Goal: Task Accomplishment & Management: Manage account settings

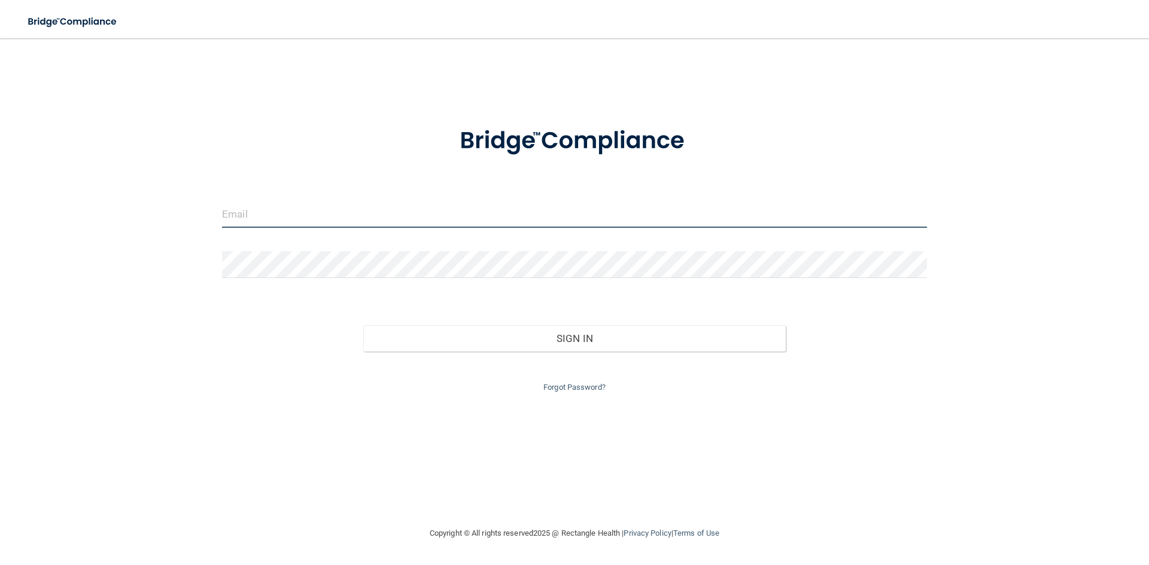
click at [358, 215] on input "email" at bounding box center [574, 214] width 705 height 27
type input "[EMAIL_ADDRESS][DOMAIN_NAME]"
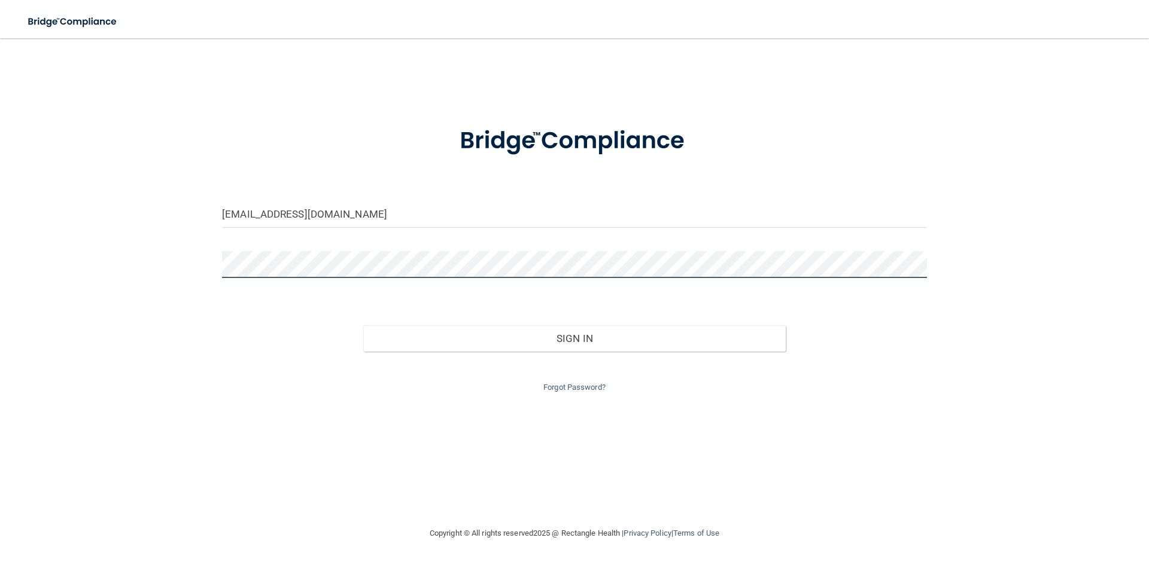
click at [363, 325] on button "Sign In" at bounding box center [574, 338] width 423 height 26
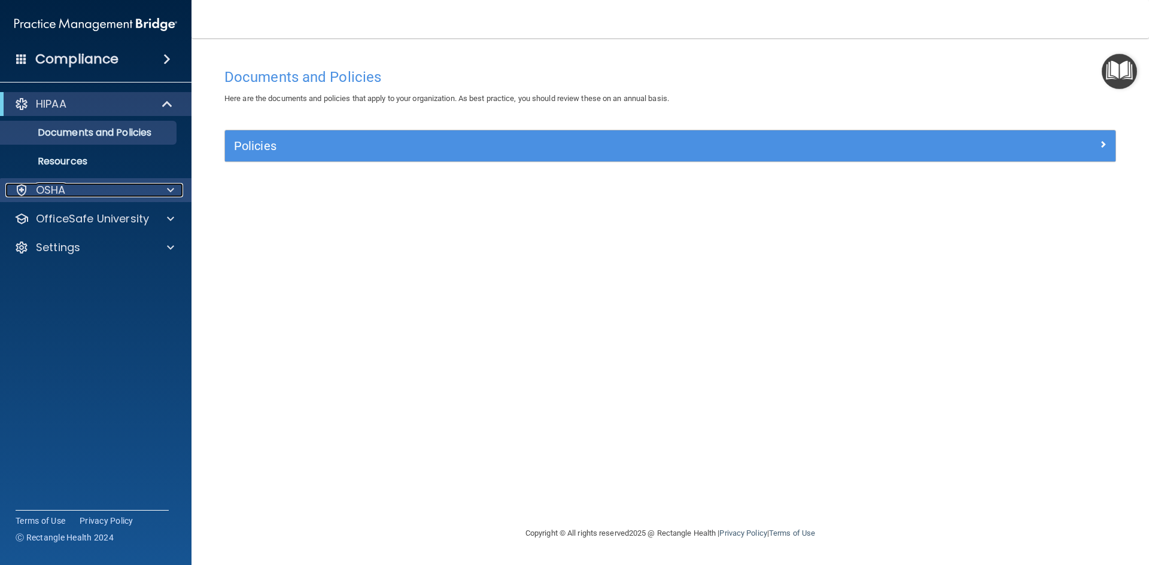
click at [169, 190] on span at bounding box center [170, 190] width 7 height 14
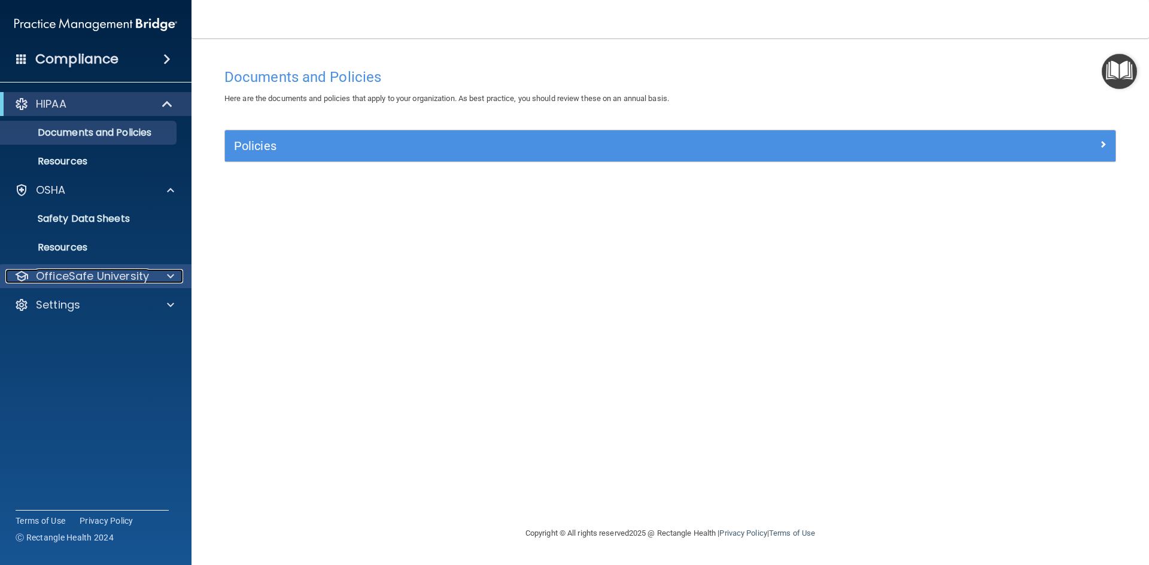
click at [166, 276] on div at bounding box center [169, 276] width 30 height 14
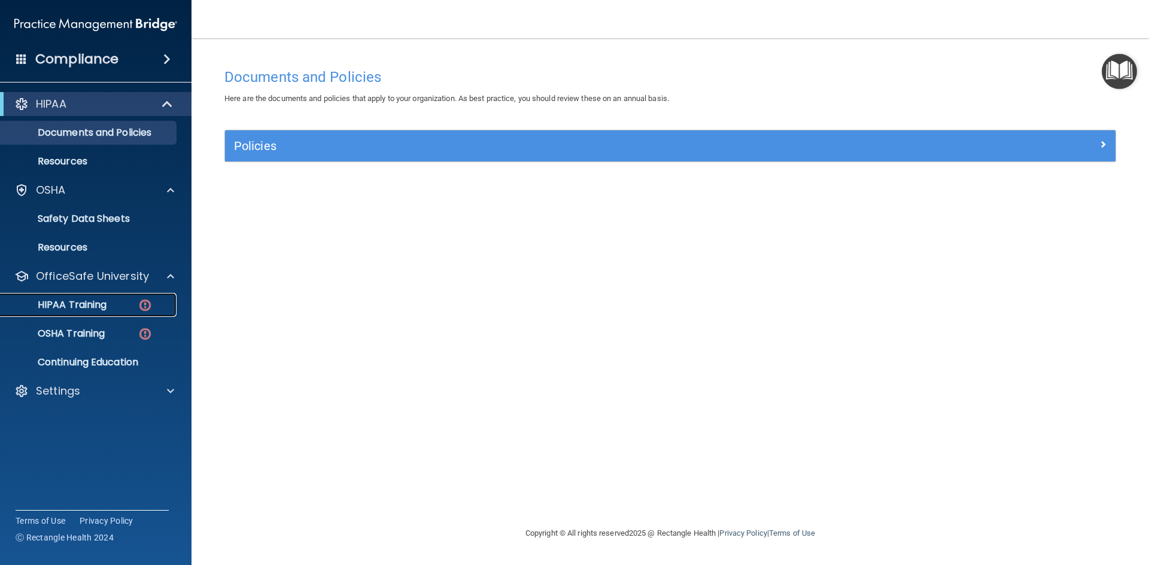
click at [114, 310] on div "HIPAA Training" at bounding box center [89, 305] width 163 height 12
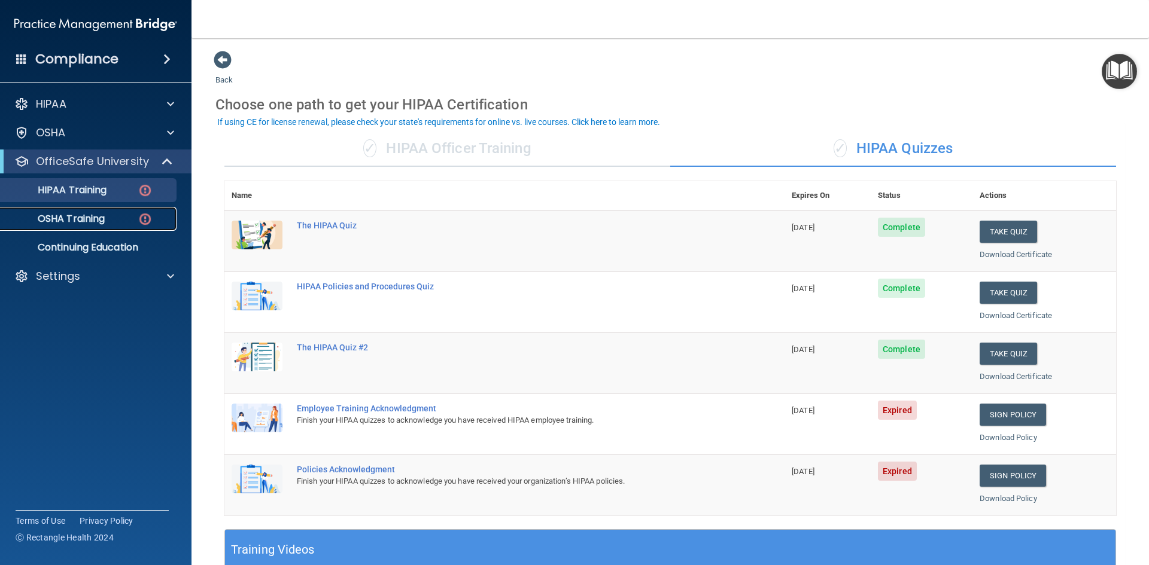
click at [111, 219] on div "OSHA Training" at bounding box center [89, 219] width 163 height 12
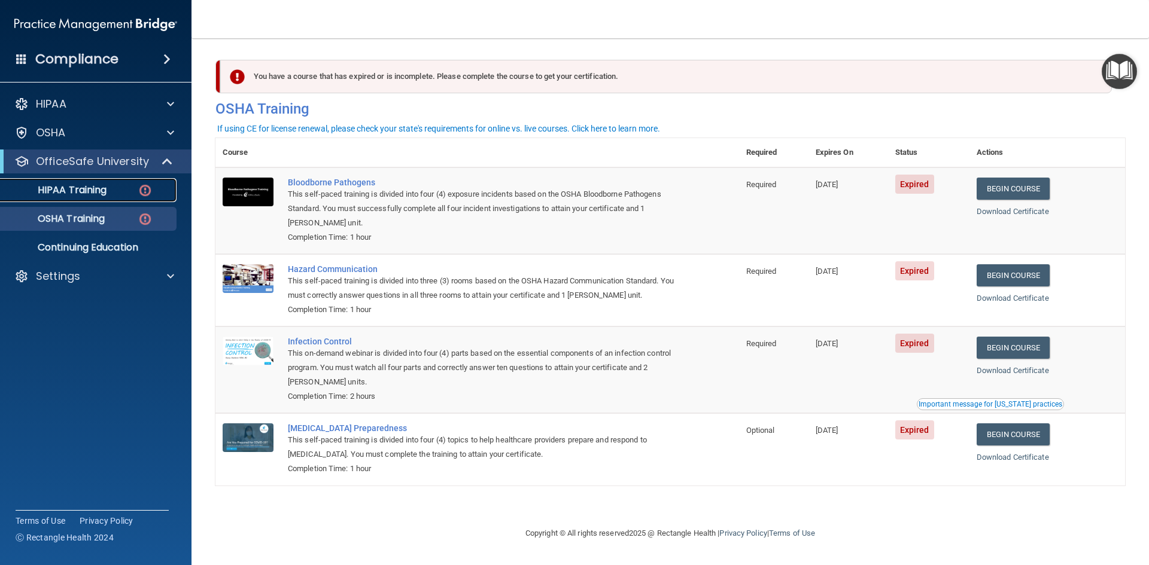
click at [113, 195] on div "HIPAA Training" at bounding box center [89, 190] width 163 height 12
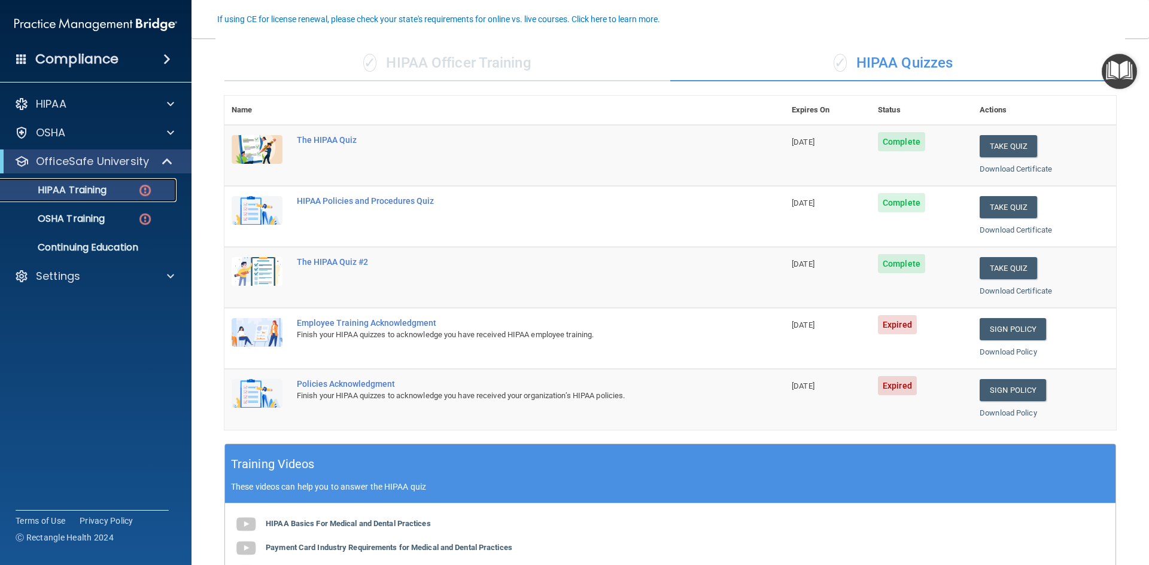
scroll to position [116, 0]
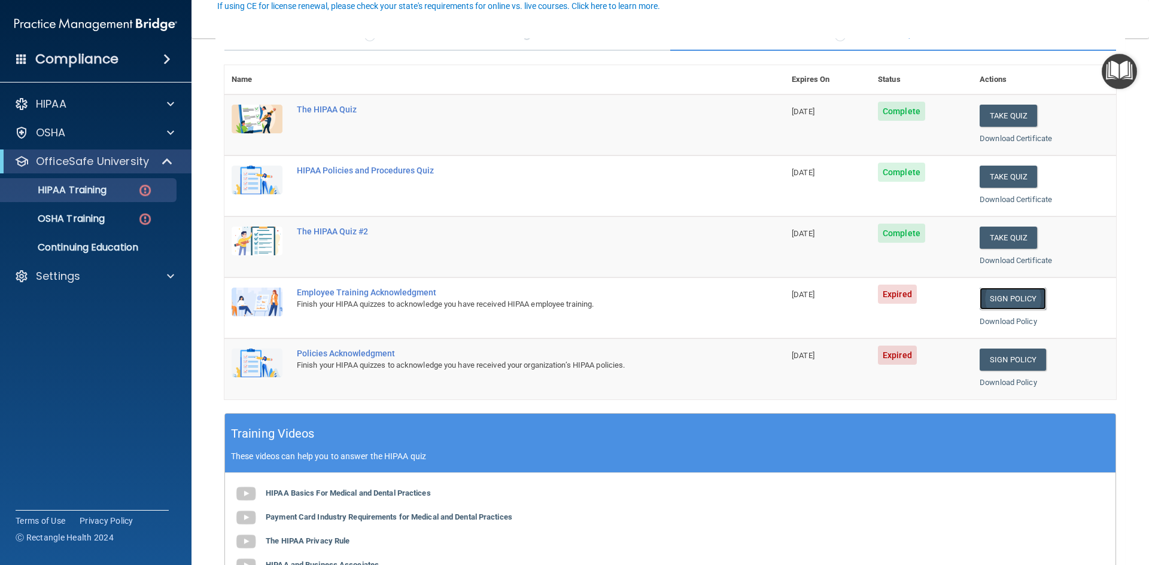
click at [1009, 298] on link "Sign Policy" at bounding box center [1012, 299] width 66 height 22
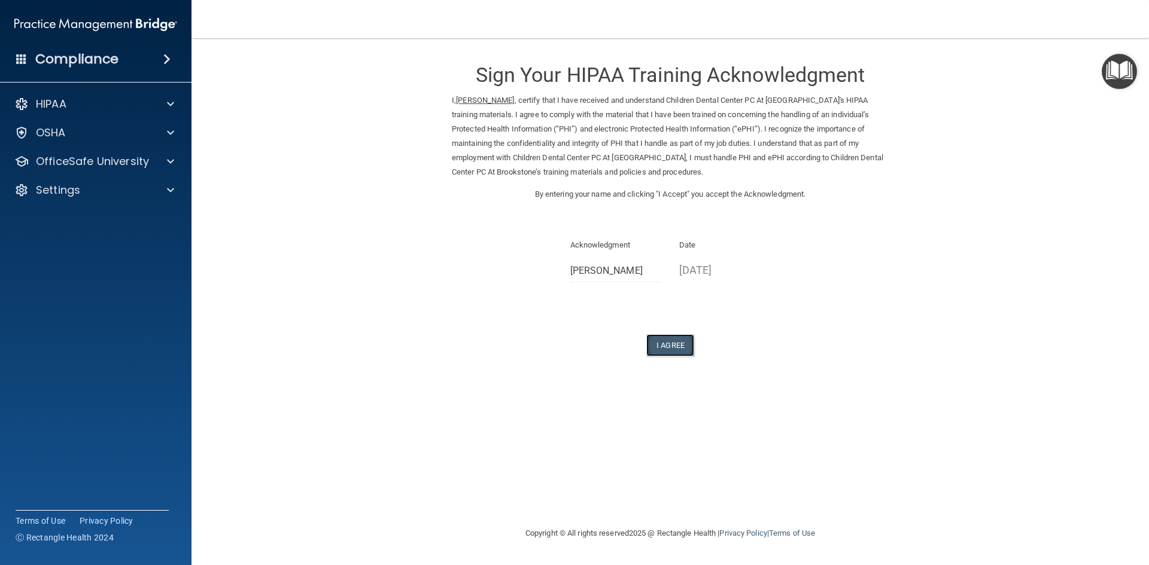
click at [676, 343] on button "I Agree" at bounding box center [670, 345] width 48 height 22
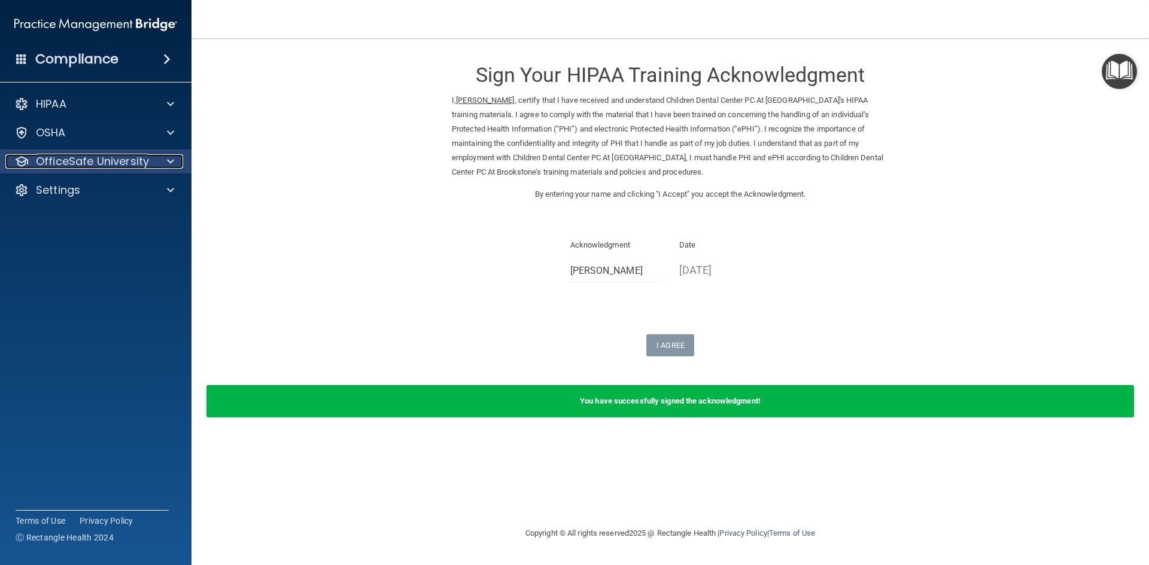
click at [171, 159] on span at bounding box center [170, 161] width 7 height 14
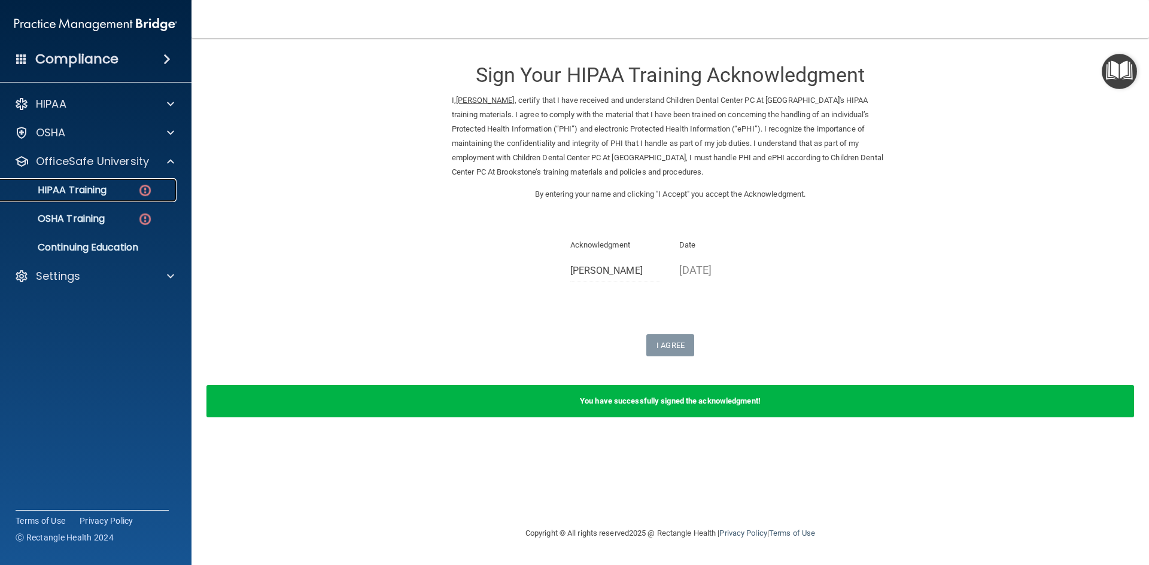
click at [98, 186] on p "HIPAA Training" at bounding box center [57, 190] width 99 height 12
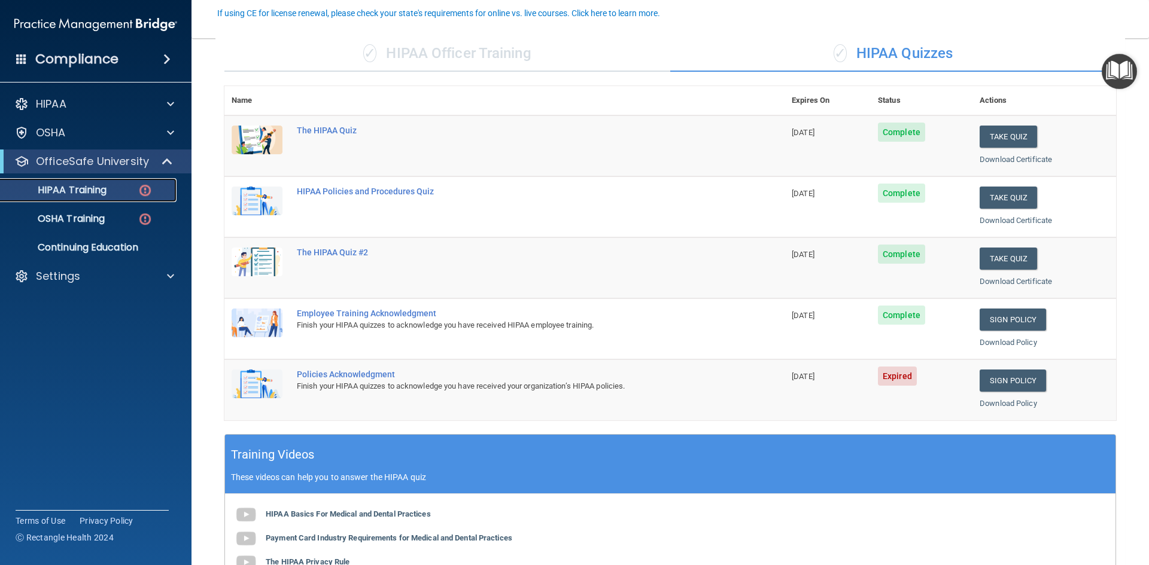
scroll to position [112, 0]
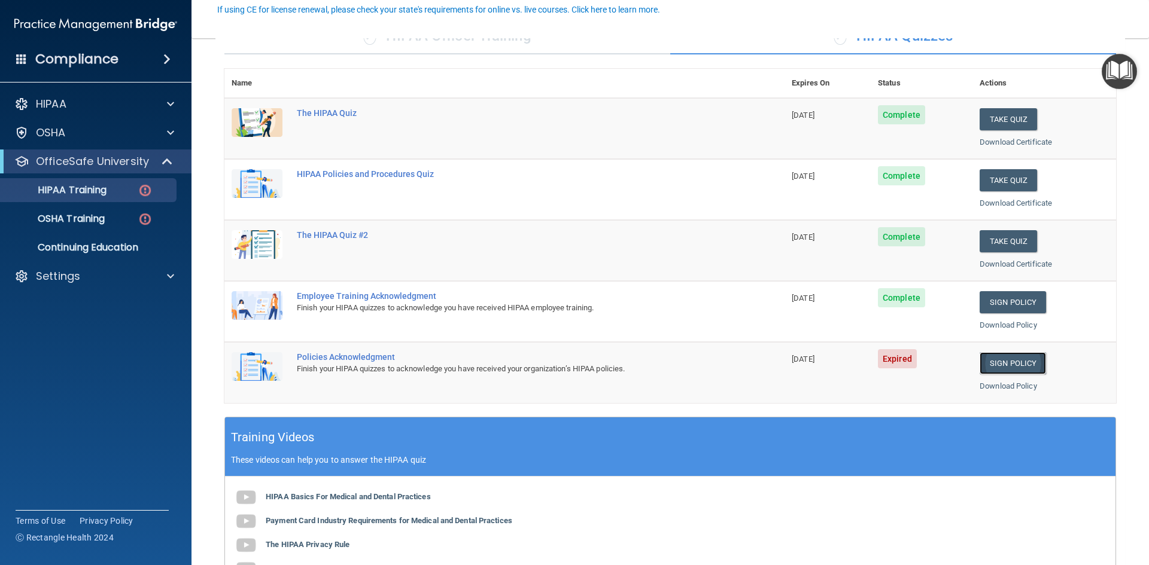
click at [988, 356] on link "Sign Policy" at bounding box center [1012, 363] width 66 height 22
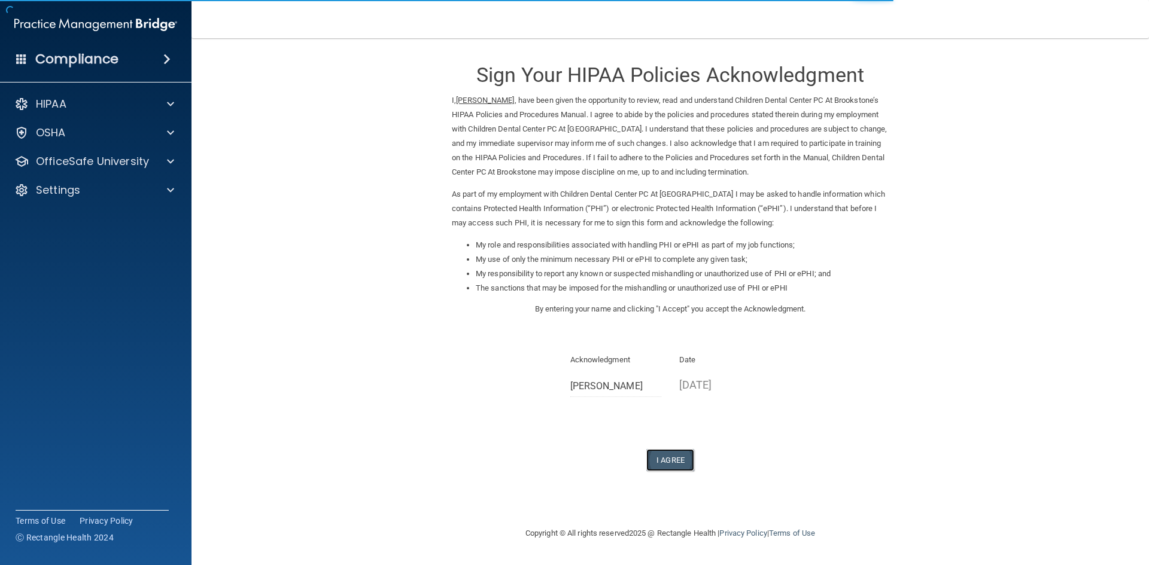
click at [677, 460] on button "I Agree" at bounding box center [670, 460] width 48 height 22
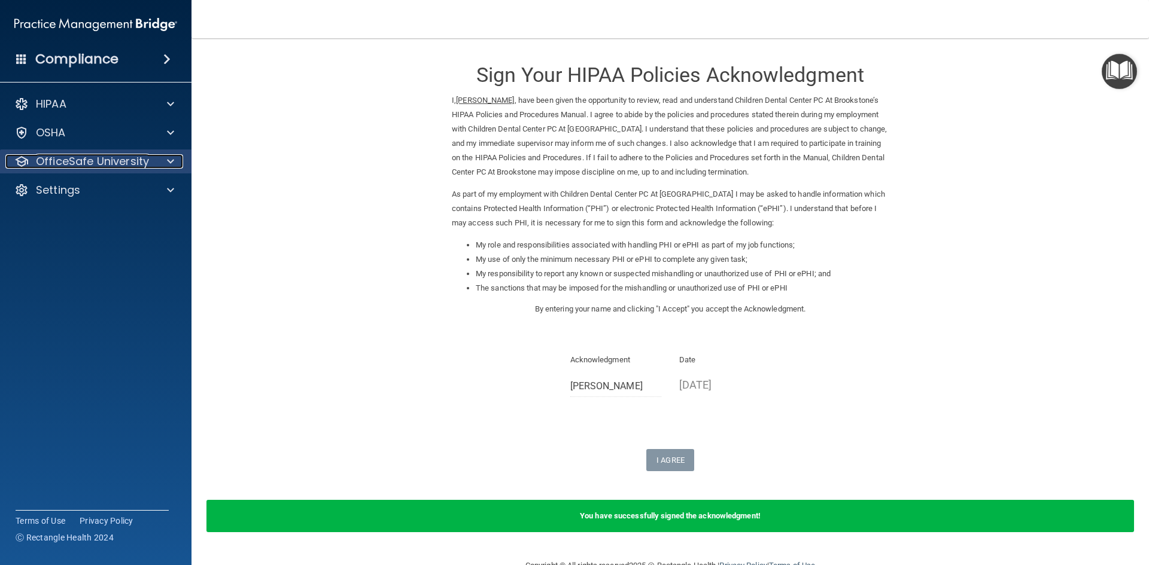
click at [170, 165] on span at bounding box center [170, 161] width 7 height 14
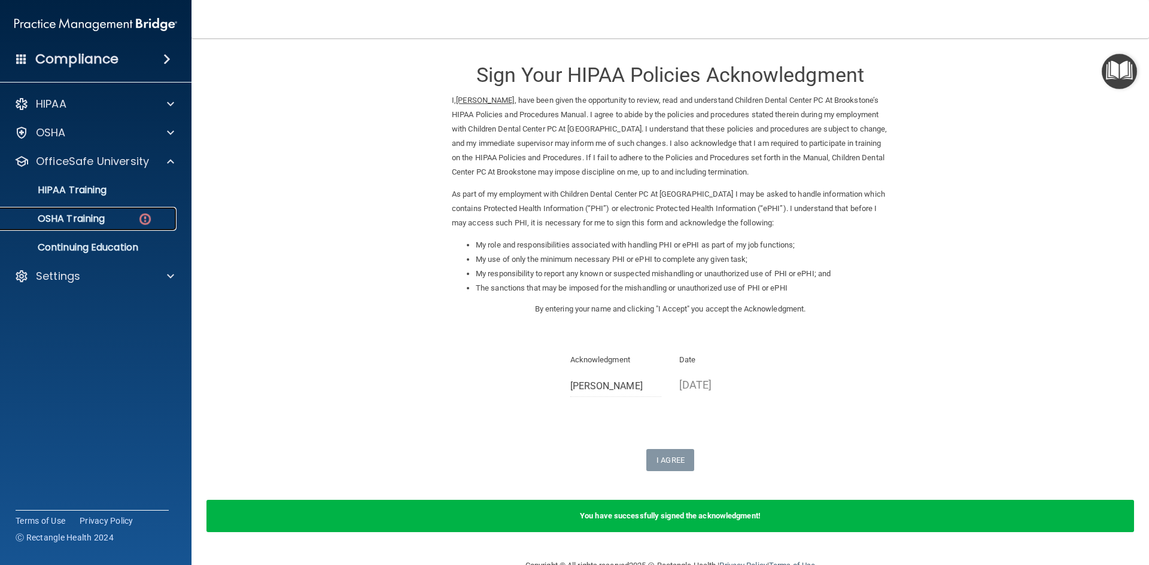
click at [74, 221] on p "OSHA Training" at bounding box center [56, 219] width 97 height 12
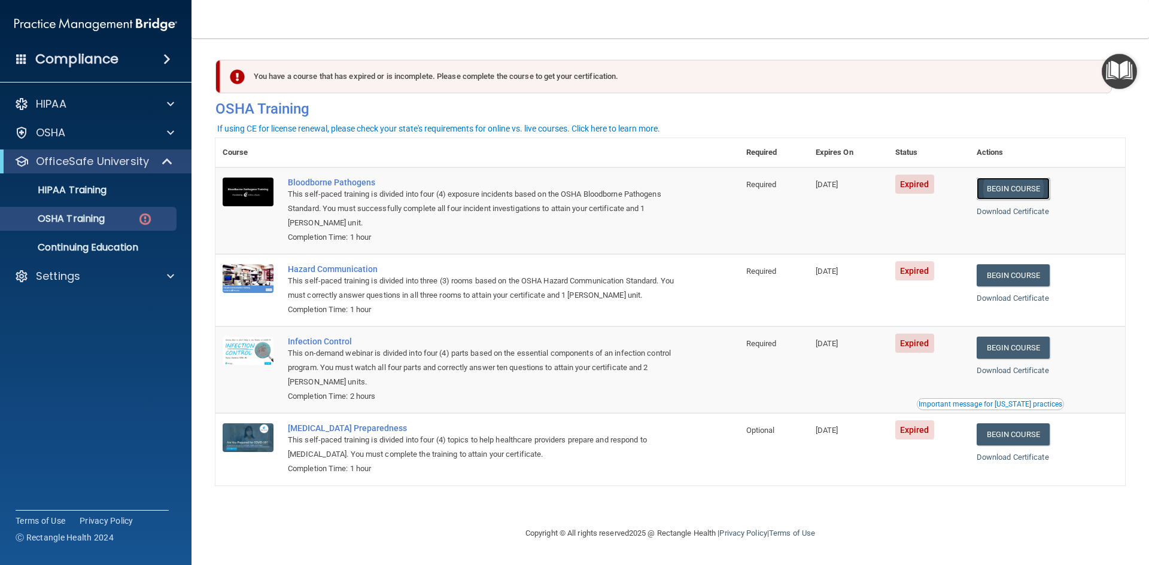
click at [1005, 192] on link "Begin Course" at bounding box center [1012, 189] width 73 height 22
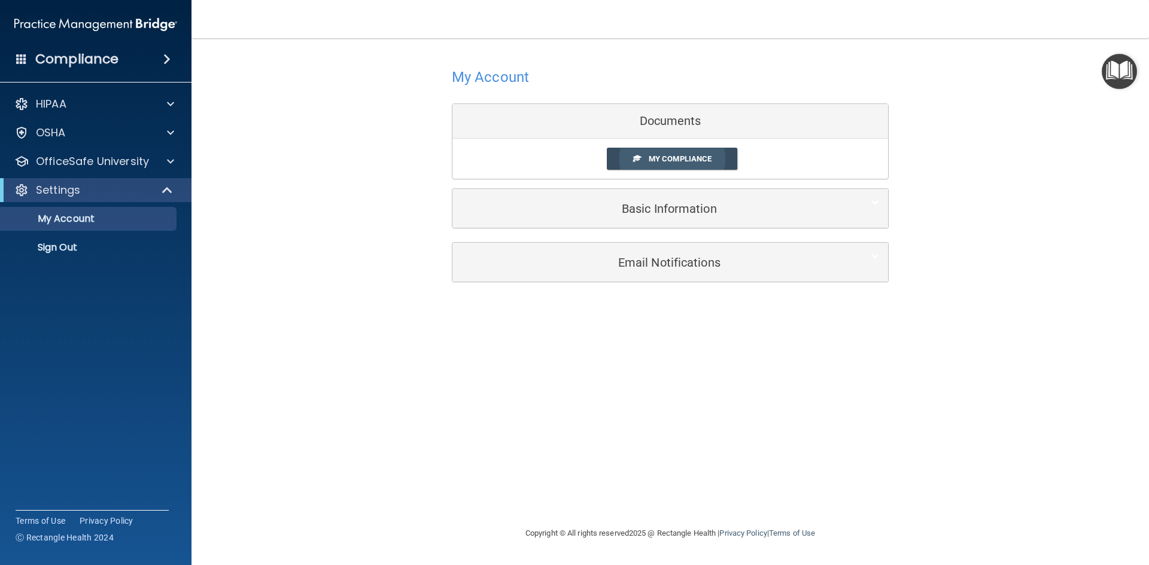
click at [647, 157] on link "My Compliance" at bounding box center [672, 159] width 131 height 22
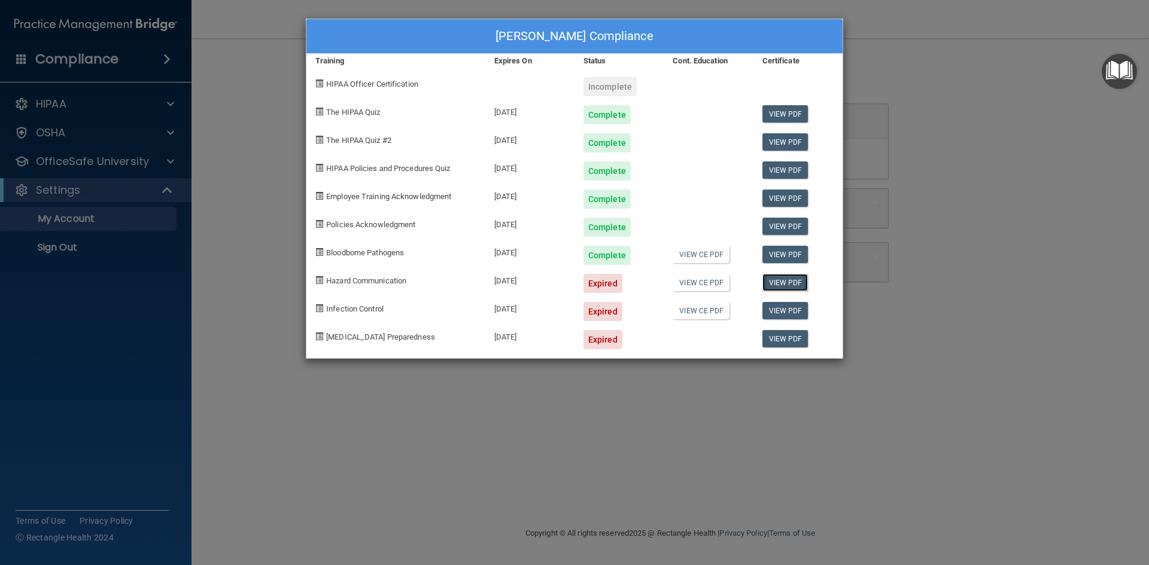
click at [781, 282] on link "View PDF" at bounding box center [785, 282] width 46 height 17
click at [786, 280] on link "View PDF" at bounding box center [785, 282] width 46 height 17
click at [127, 174] on div "Jennifer Geros's Compliance Training Expires On Status Cont. Education Certific…" at bounding box center [574, 282] width 1149 height 565
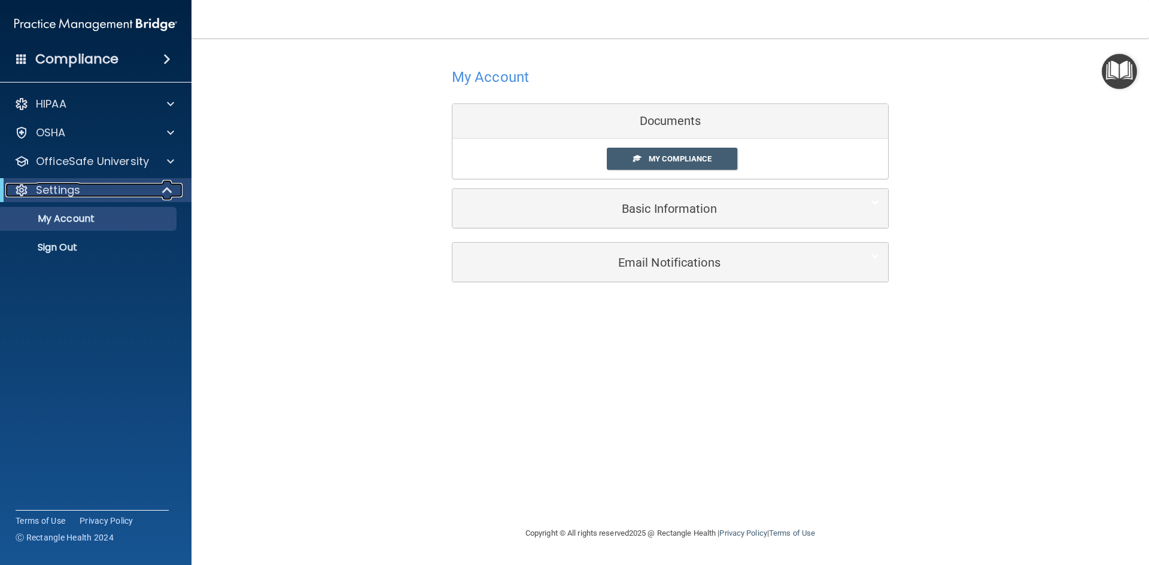
click at [167, 190] on span at bounding box center [168, 190] width 10 height 14
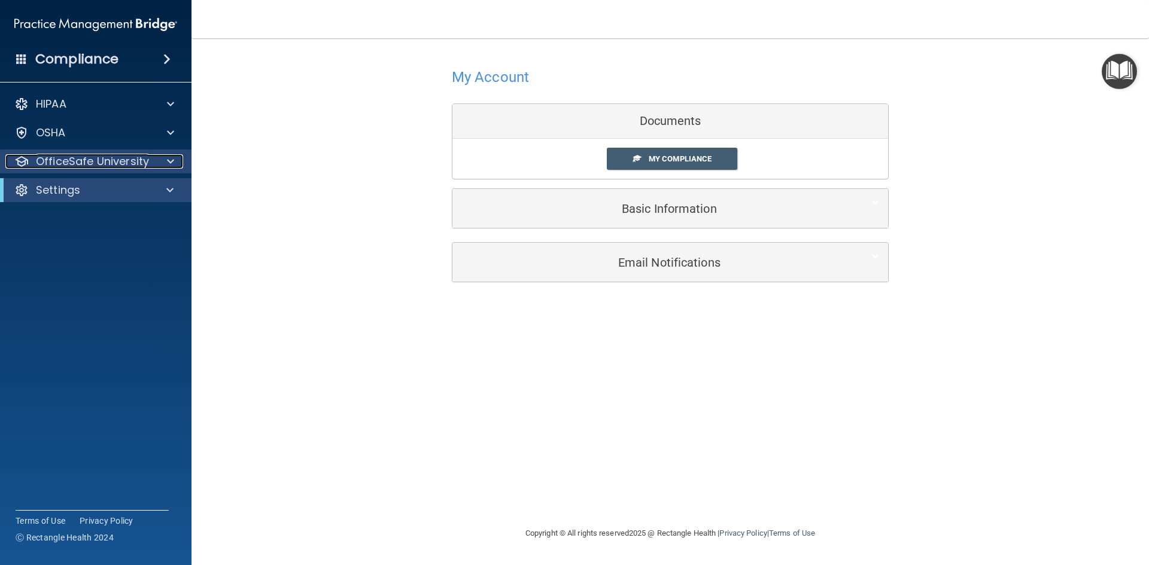
click at [172, 157] on span at bounding box center [170, 161] width 7 height 14
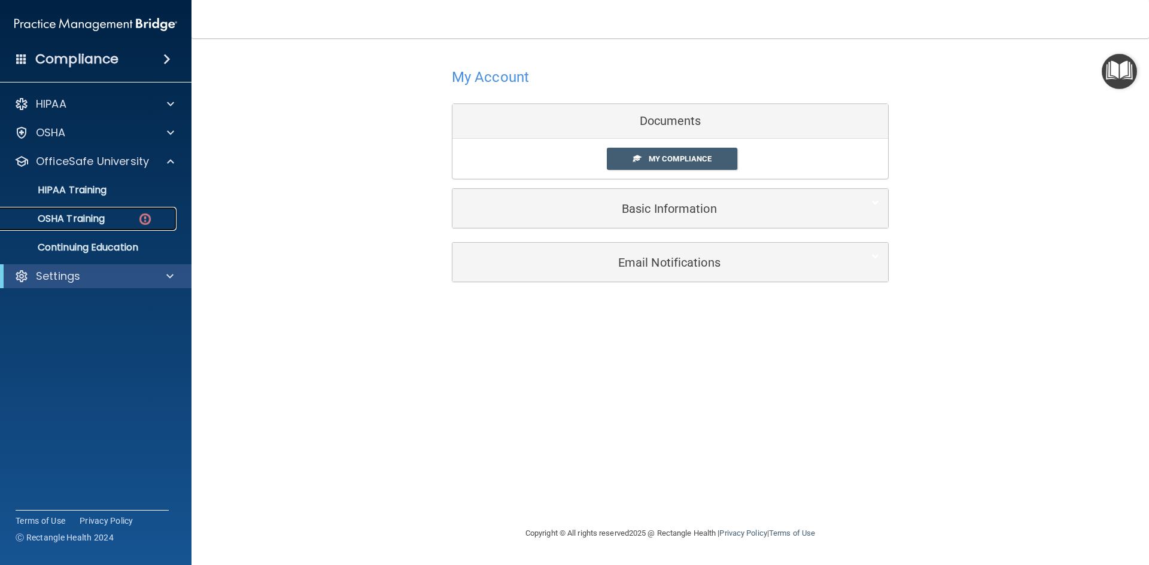
click at [88, 221] on p "OSHA Training" at bounding box center [56, 219] width 97 height 12
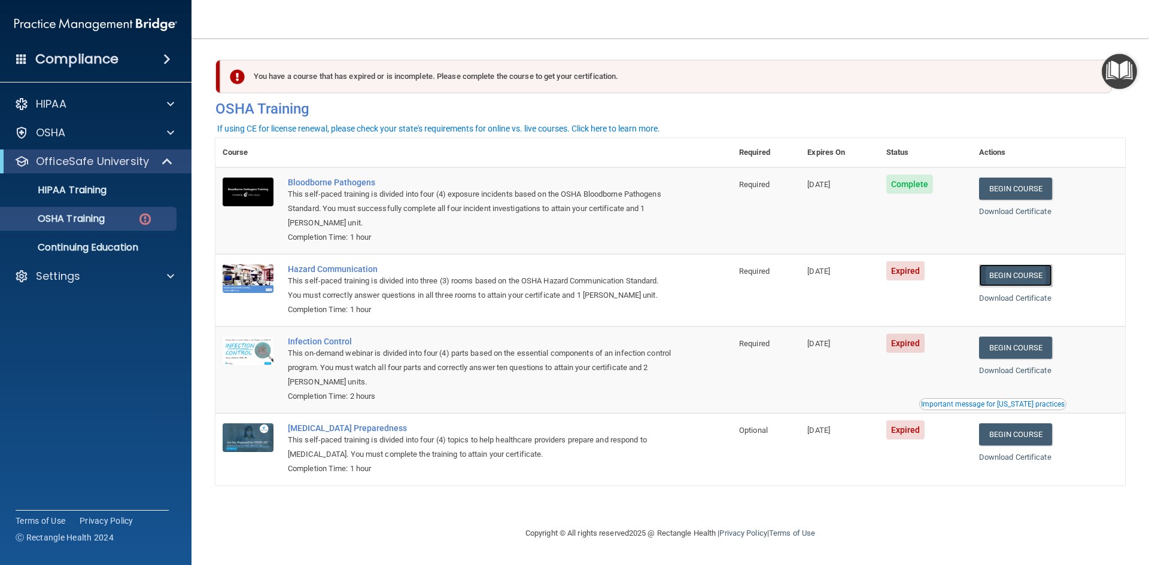
click at [1008, 277] on link "Begin Course" at bounding box center [1015, 275] width 73 height 22
